Goal: Communication & Community: Answer question/provide support

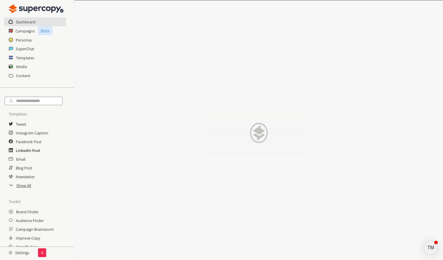
click at [30, 152] on h2 "LinkedIn Post" at bounding box center [28, 150] width 24 height 9
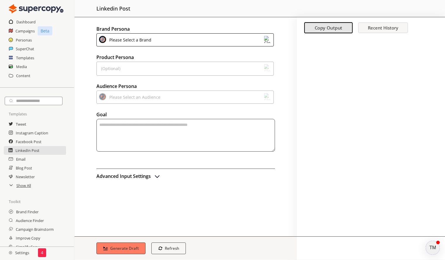
click at [127, 40] on div "Please Select a Brand" at bounding box center [129, 40] width 44 height 8
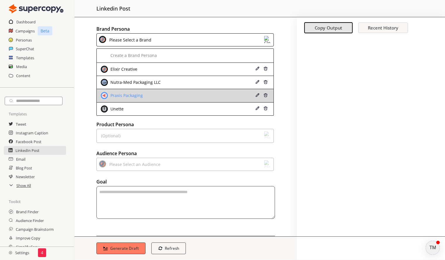
click at [134, 97] on div "Praxis Packaging" at bounding box center [126, 95] width 34 height 5
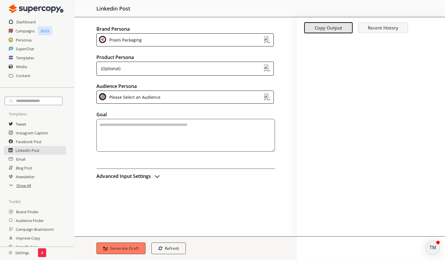
click at [128, 70] on div "(Optional)" at bounding box center [184, 69] width 177 height 14
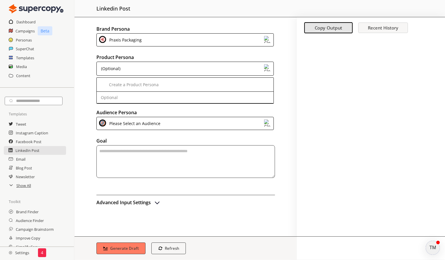
click at [294, 103] on div "Brand Persona Praxis Packaging Product Persona (Optional) Create a Product Pers…" at bounding box center [186, 126] width 222 height 219
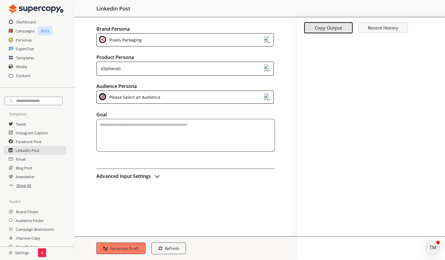
click at [174, 95] on div "Please Select an Audience" at bounding box center [184, 97] width 177 height 13
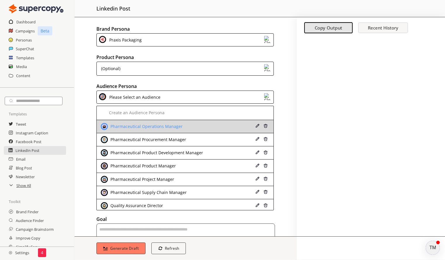
click at [182, 127] on div "Pharmaceutical Operations Manager" at bounding box center [170, 126] width 138 height 7
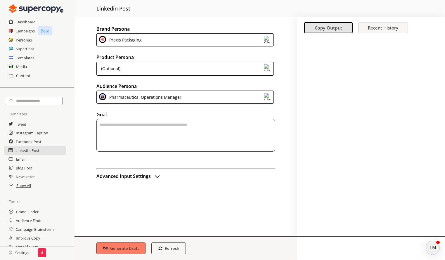
click at [167, 137] on textarea "textarea-textarea" at bounding box center [185, 135] width 179 height 33
click at [142, 140] on textarea "textarea-textarea" at bounding box center [185, 135] width 179 height 33
click at [160, 175] on img "advanced-inputs" at bounding box center [157, 176] width 7 height 7
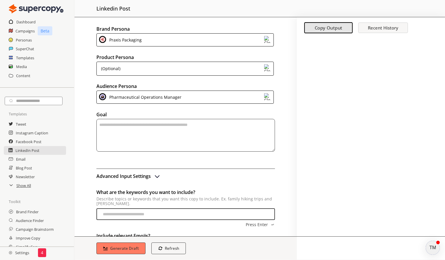
click at [155, 177] on img "advanced-inputs" at bounding box center [157, 176] width 7 height 7
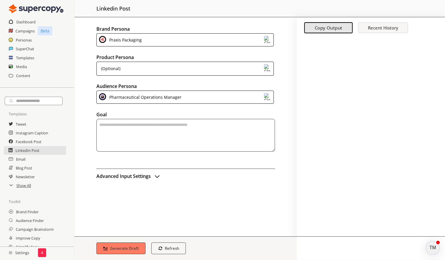
click at [134, 139] on textarea "textarea-textarea" at bounding box center [185, 135] width 179 height 33
type textarea "*"
type textarea "**********"
click at [127, 251] on button "Generate Draft" at bounding box center [120, 248] width 51 height 12
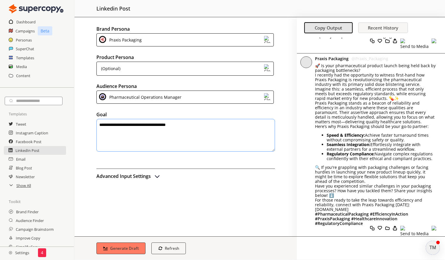
scroll to position [681, 0]
click at [432, 224] on div at bounding box center [371, 219] width 148 height 16
click at [394, 225] on div at bounding box center [371, 219] width 148 height 16
click at [403, 224] on div at bounding box center [371, 219] width 148 height 16
click at [400, 225] on div at bounding box center [371, 219] width 148 height 16
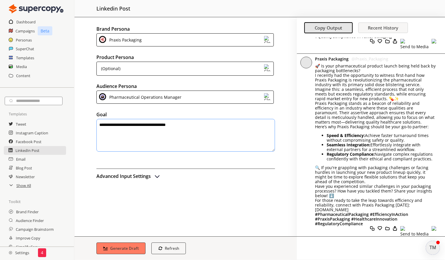
scroll to position [0, 0]
click at [157, 176] on img "advanced-inputs" at bounding box center [157, 176] width 7 height 7
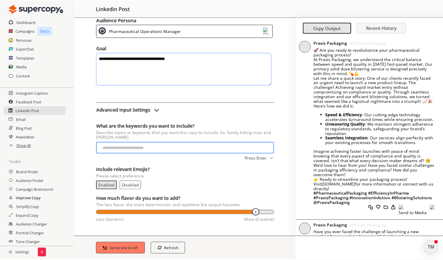
scroll to position [41, 0]
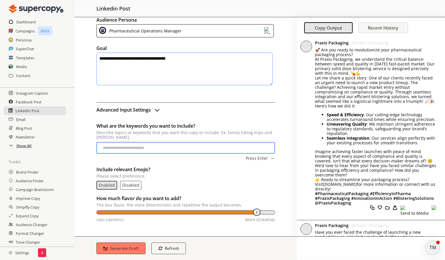
click at [20, 145] on h2 "Show All" at bounding box center [23, 145] width 15 height 9
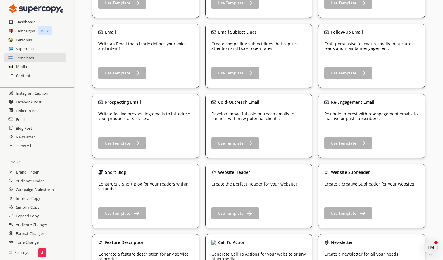
scroll to position [114, 0]
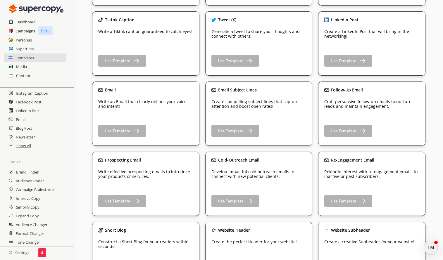
click at [27, 32] on h2 "Campaigns" at bounding box center [25, 31] width 20 height 9
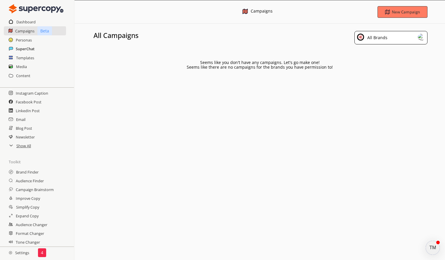
click at [27, 49] on h2 "SuperChat" at bounding box center [25, 48] width 19 height 9
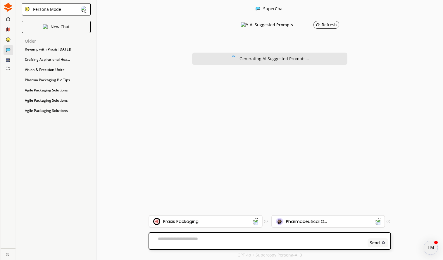
click at [191, 240] on textarea at bounding box center [257, 240] width 216 height 9
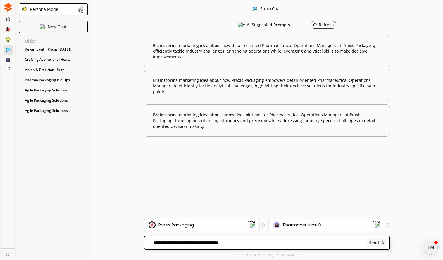
type textarea "**********"
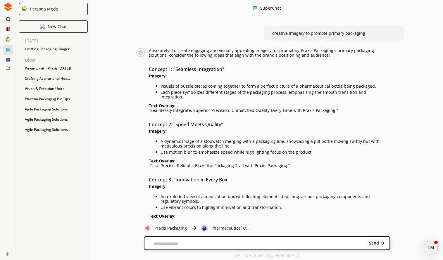
click at [236, 241] on div "Send" at bounding box center [266, 243] width 245 height 13
click at [234, 244] on textarea at bounding box center [254, 243] width 220 height 5
click at [151, 243] on textarea "**********" at bounding box center [254, 243] width 220 height 6
drag, startPoint x: 312, startPoint y: 243, endPoint x: 376, endPoint y: 246, distance: 64.4
click at [376, 246] on div "**********" at bounding box center [266, 243] width 245 height 13
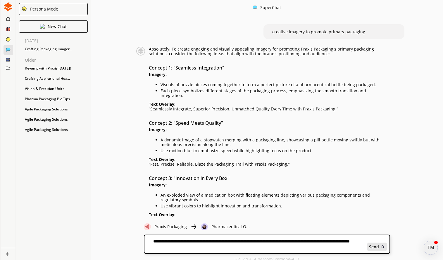
type textarea "**********"
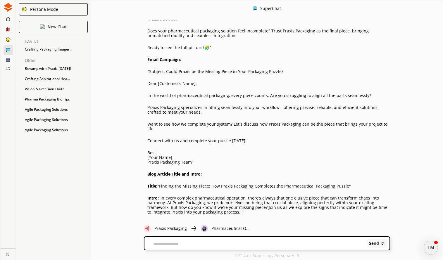
scroll to position [500, 0]
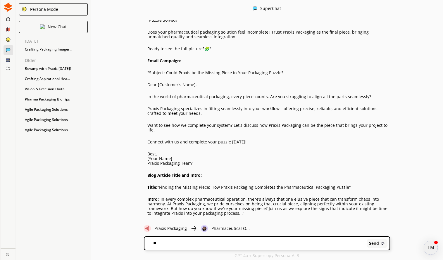
type textarea "*"
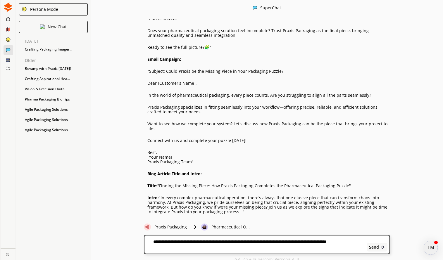
type textarea "**********"
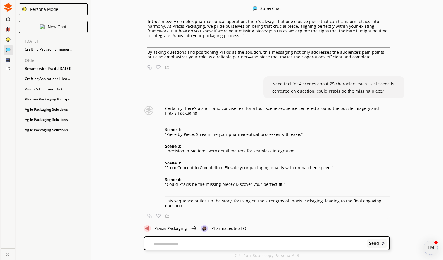
scroll to position [681, 0]
type textarea "**********"
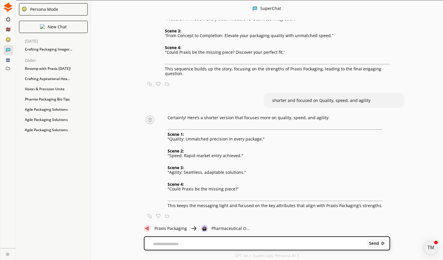
scroll to position [813, 0]
click at [229, 230] on p "Pharmaceutical O..." at bounding box center [230, 228] width 38 height 5
click at [58, 28] on p "New Chat" at bounding box center [57, 27] width 19 height 5
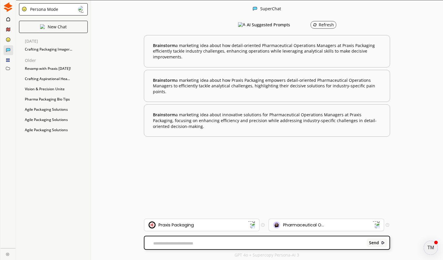
click at [325, 224] on div "Pharmaceutical O..." at bounding box center [322, 225] width 99 height 7
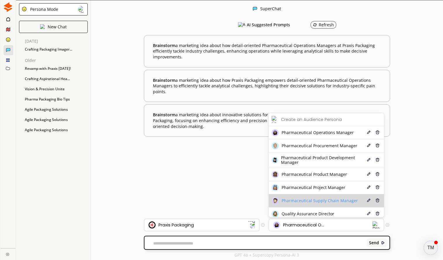
click at [331, 200] on span "Pharmaceutical Supply Chain Manager" at bounding box center [320, 200] width 76 height 5
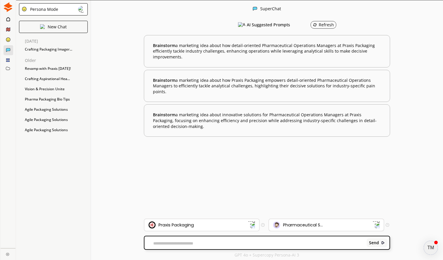
click at [328, 226] on div "Pharmaceutical S..." at bounding box center [322, 225] width 99 height 7
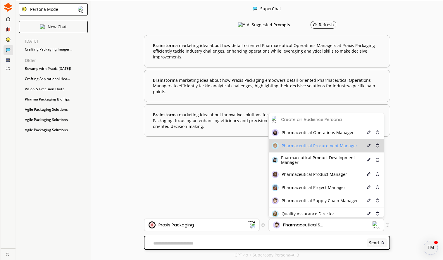
click at [326, 146] on span "Pharmaceutical Procurement Manager" at bounding box center [320, 146] width 76 height 5
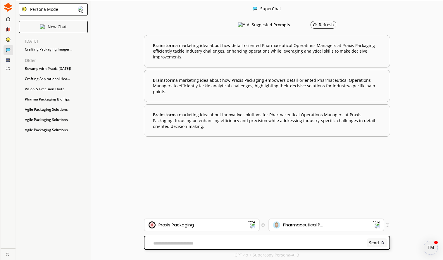
click at [262, 242] on textarea at bounding box center [254, 243] width 220 height 5
type textarea "**********"
